Goal: Transaction & Acquisition: Purchase product/service

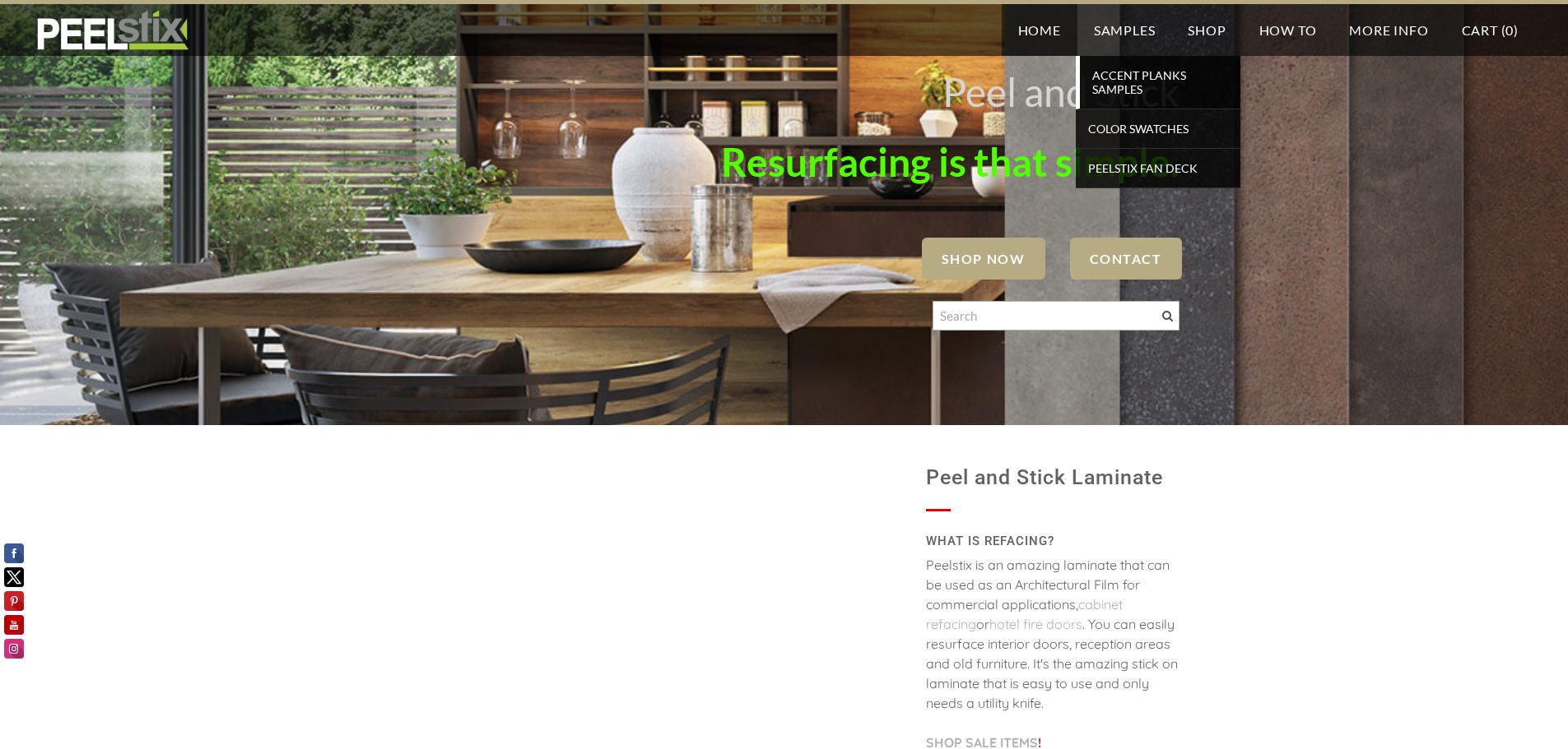
click at [1119, 65] on span "Accent Planks Samples" at bounding box center [1159, 82] width 152 height 36
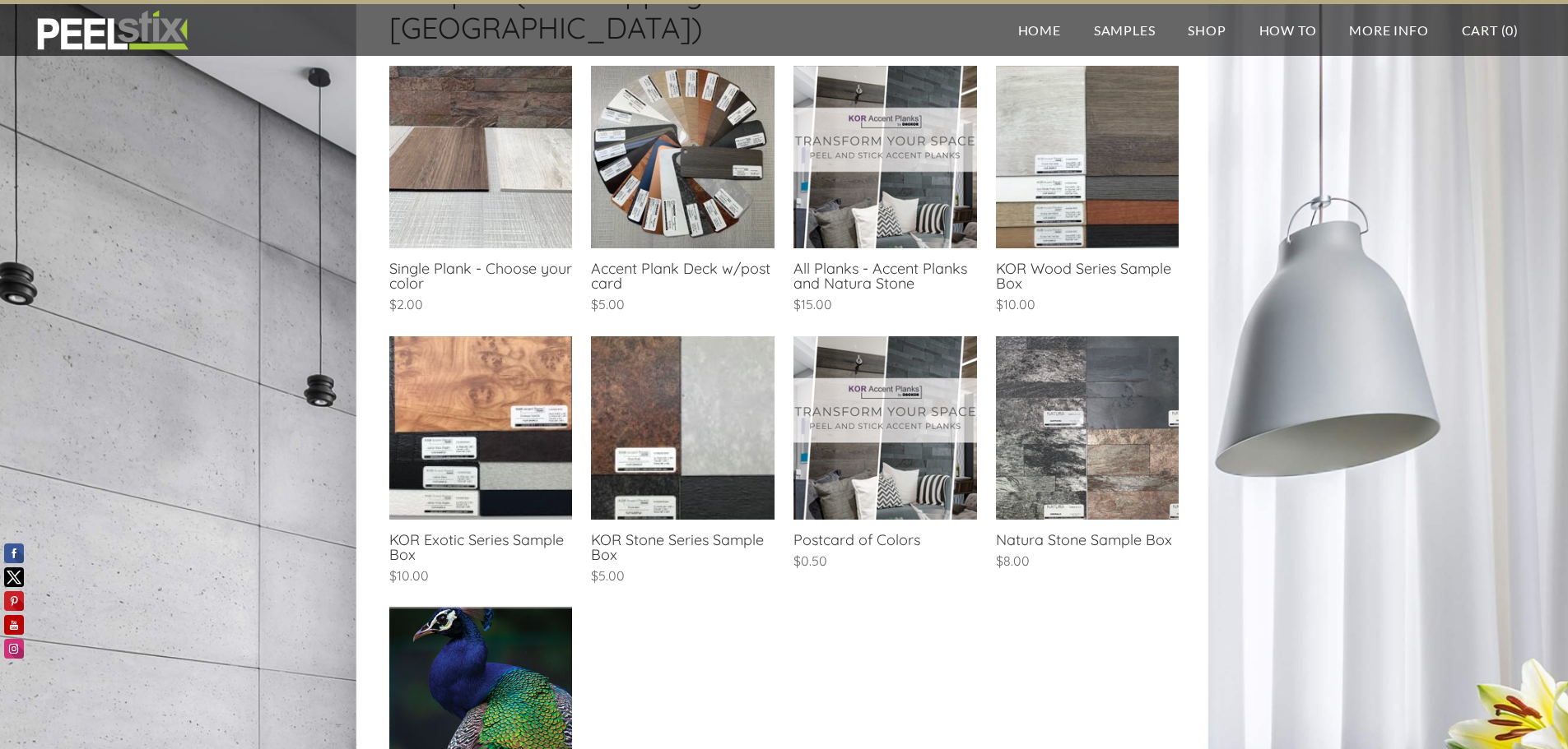
scroll to position [411, 0]
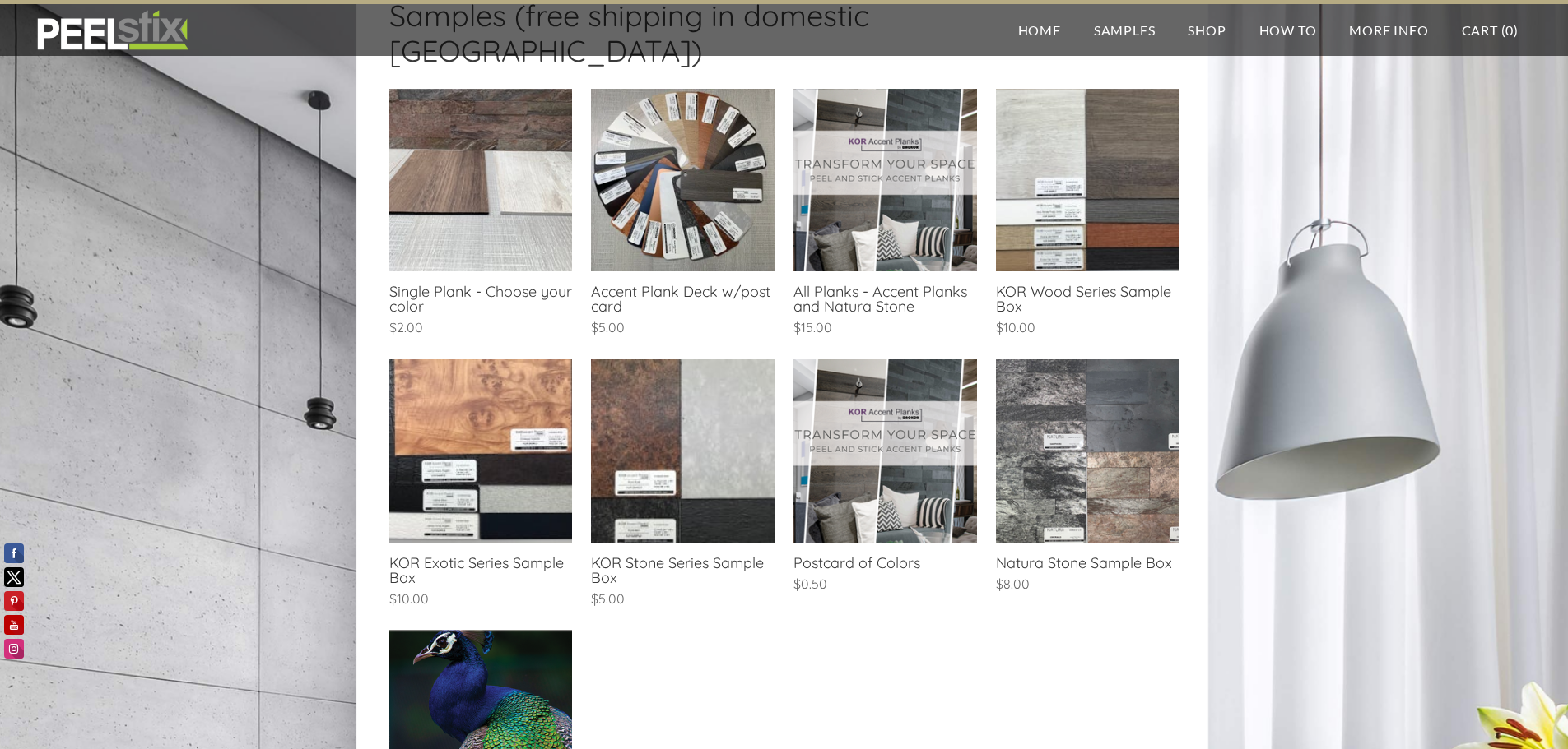
click at [1083, 138] on link at bounding box center [1087, 214] width 183 height 252
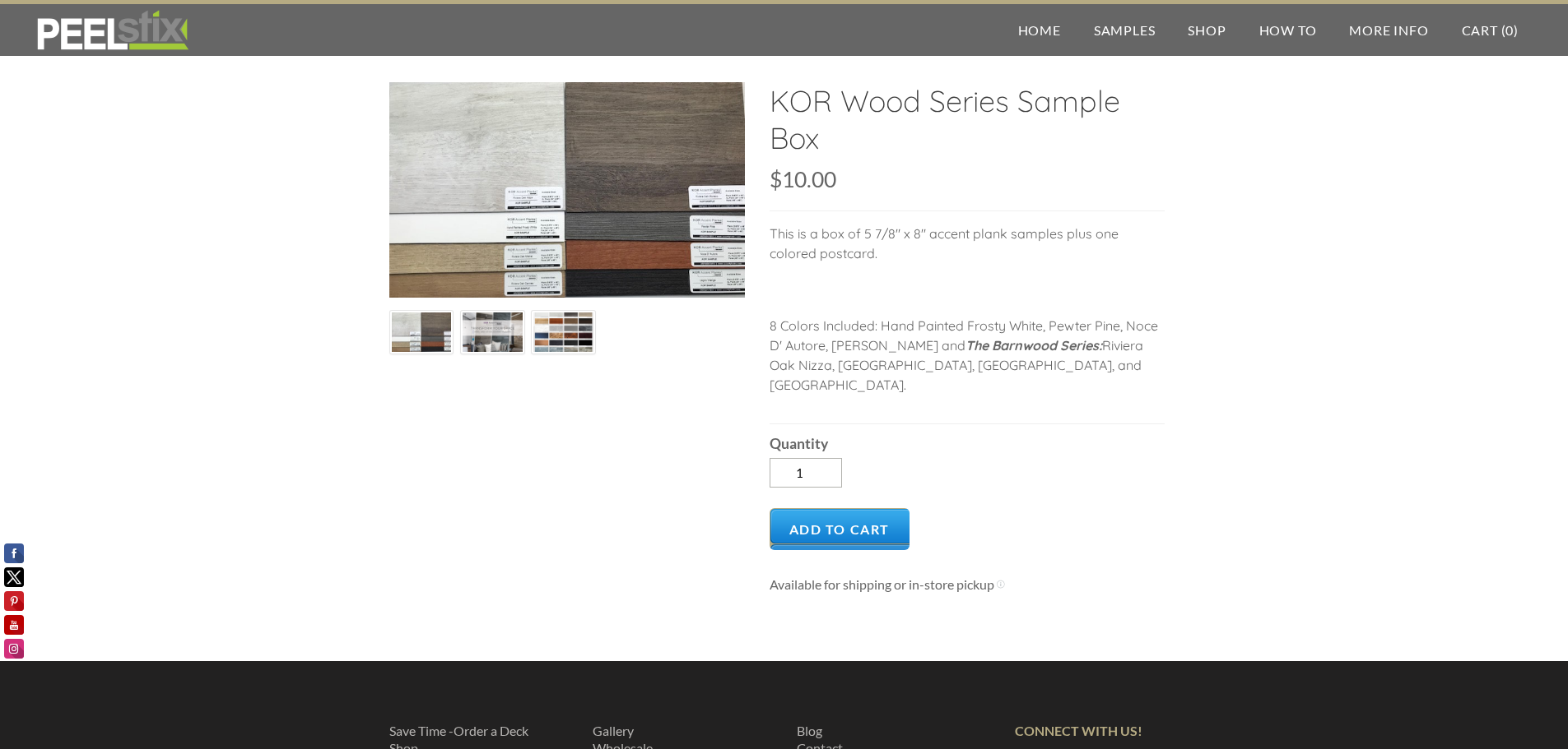
click at [702, 218] on div at bounding box center [567, 190] width 355 height 216
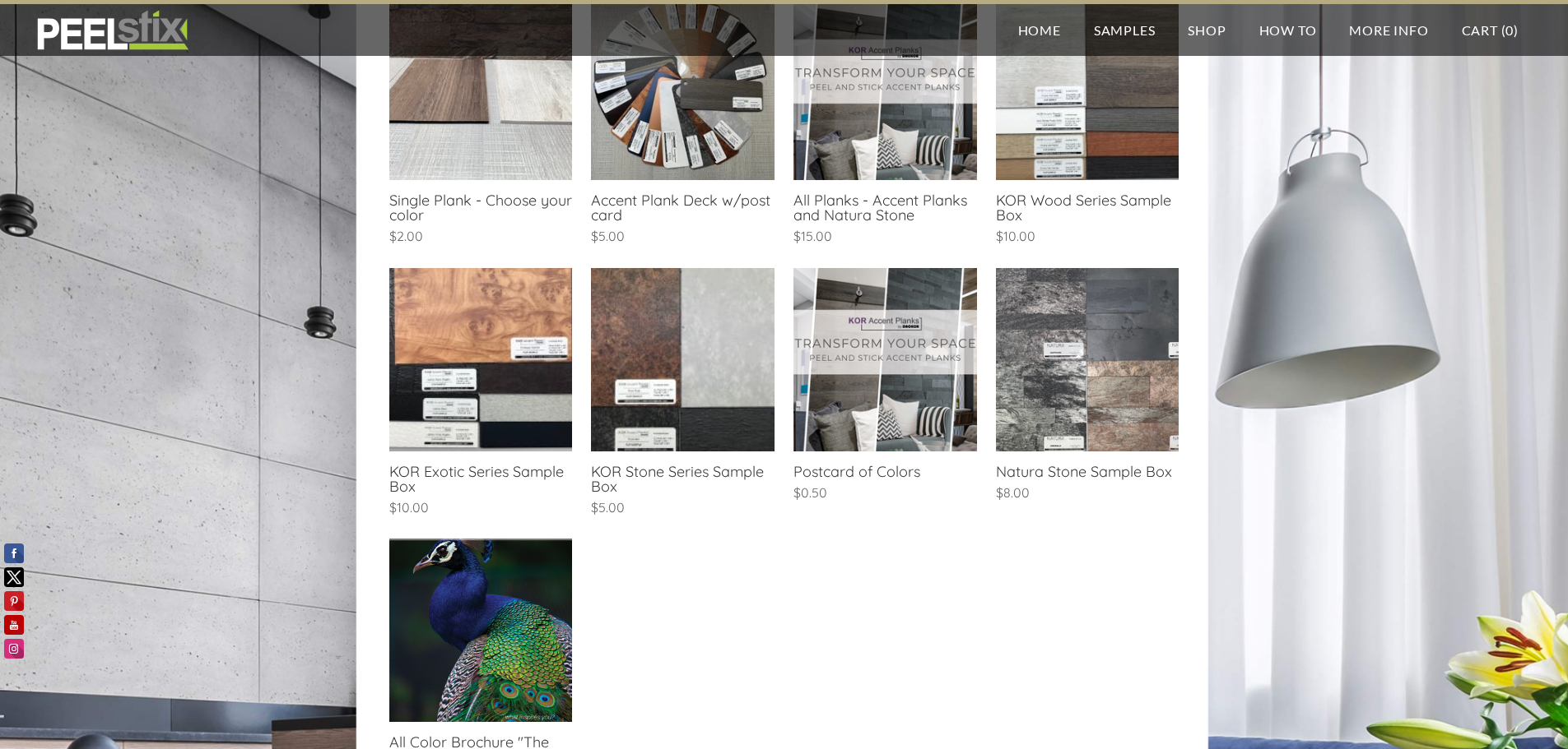
scroll to position [659, 0]
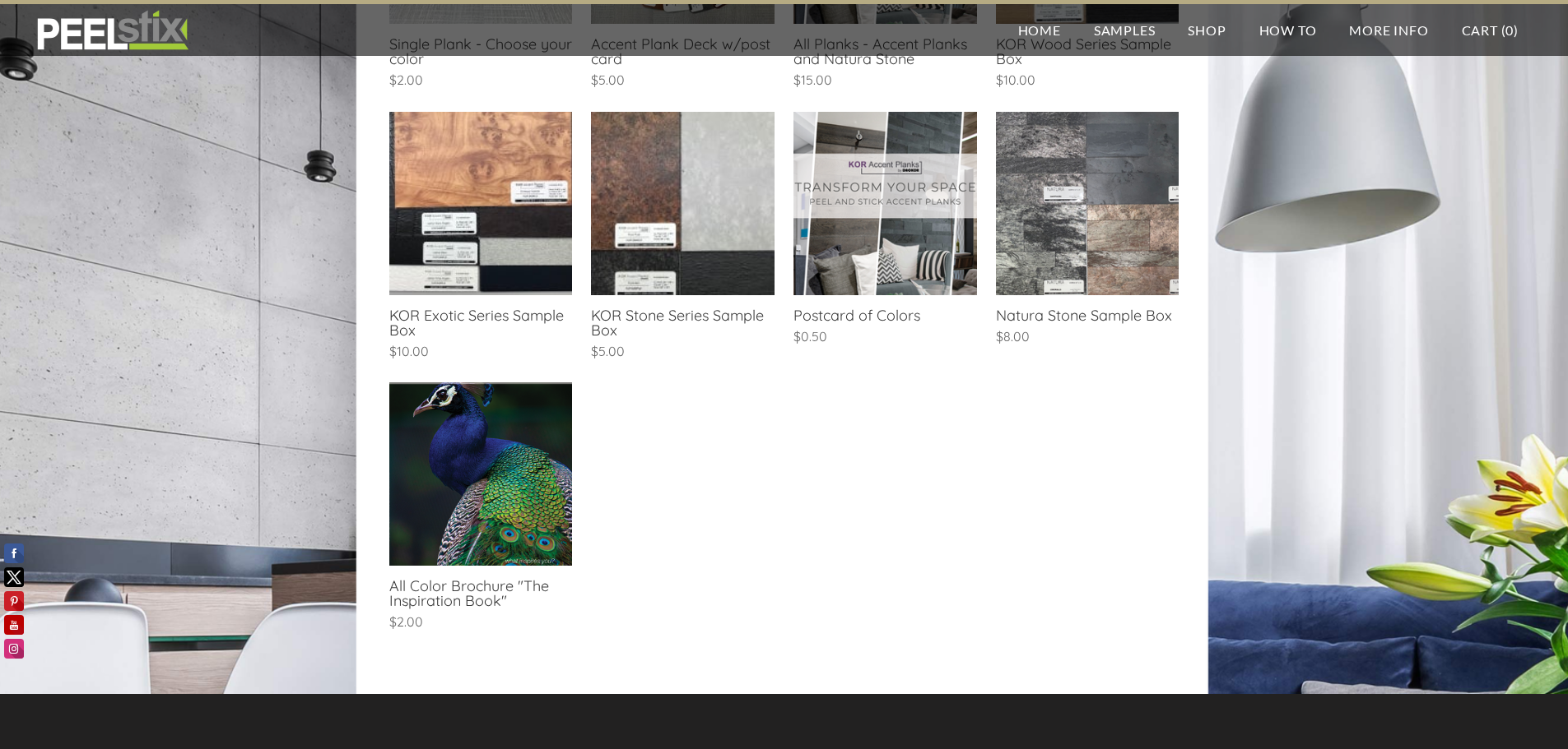
click at [523, 112] on link at bounding box center [481, 237] width 183 height 252
